Goal: Transaction & Acquisition: Purchase product/service

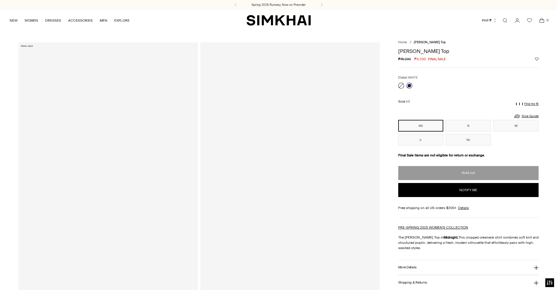
click at [400, 85] on link at bounding box center [401, 86] width 6 height 6
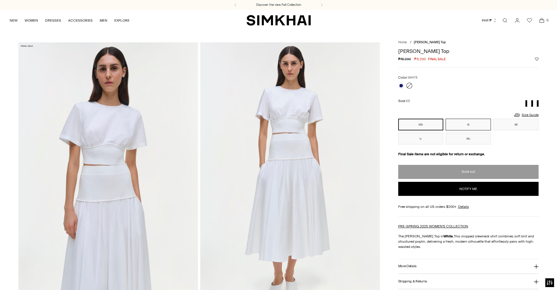
click at [462, 125] on button "S" at bounding box center [468, 125] width 45 height 12
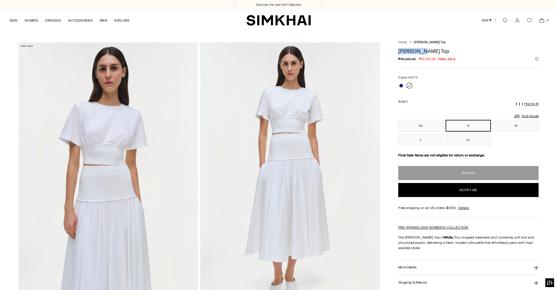
copy h1 "[PERSON_NAME] Top"
drag, startPoint x: 410, startPoint y: 46, endPoint x: 424, endPoint y: 49, distance: 14.4
